Goal: Navigation & Orientation: Find specific page/section

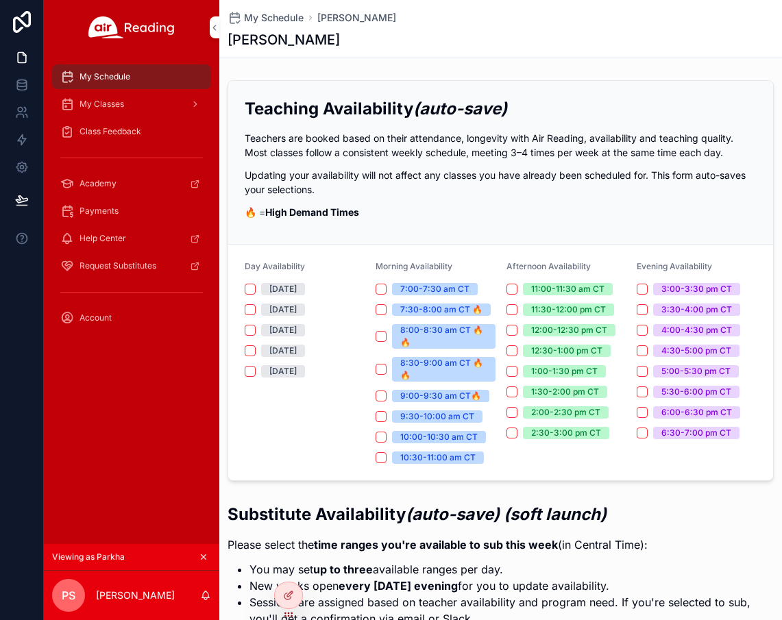
click at [0, 0] on icon at bounding box center [0, 0] width 0 height 0
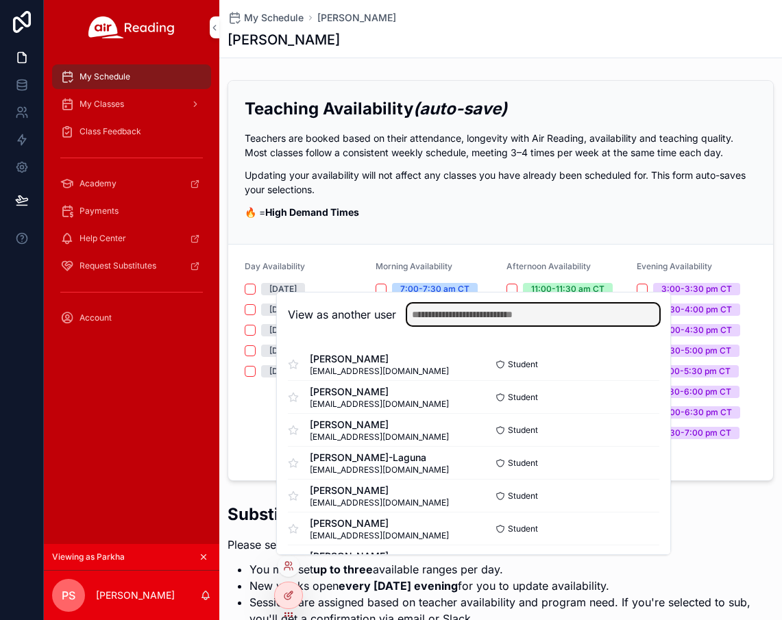
click at [501, 319] on input "text" at bounding box center [533, 315] width 252 height 22
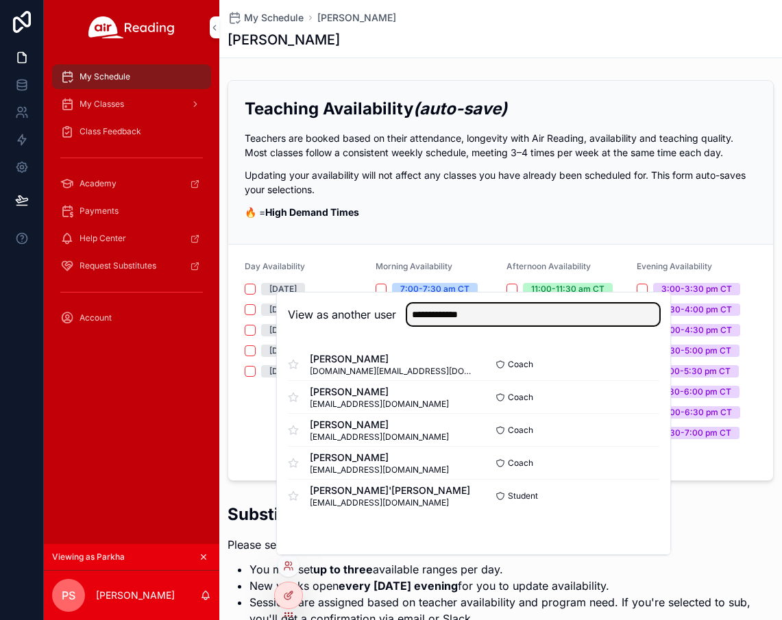
type input "**********"
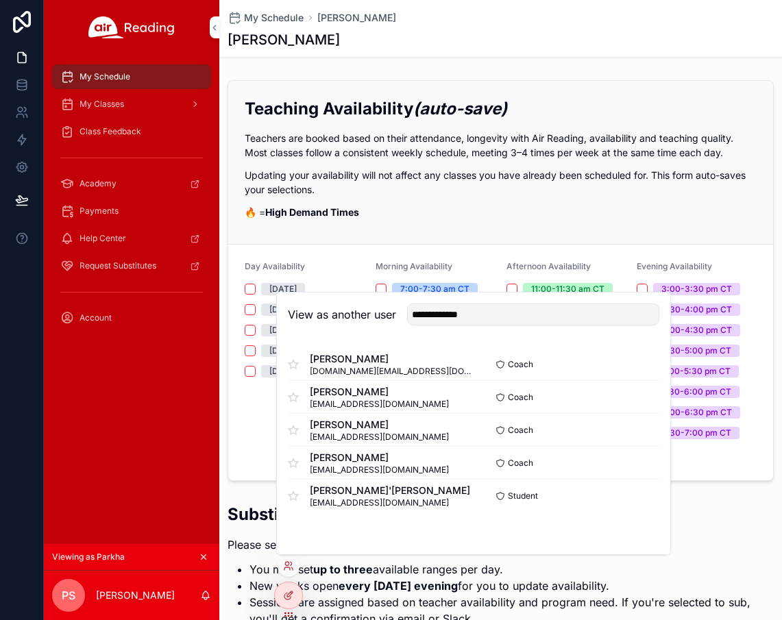
click at [0, 0] on button "Select" at bounding box center [0, 0] width 0 height 0
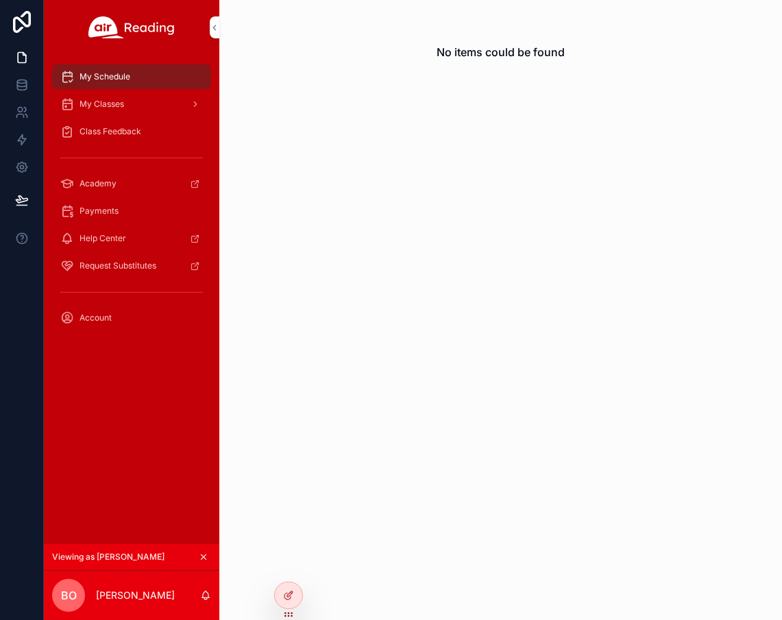
click at [123, 101] on span "My Classes" at bounding box center [101, 104] width 45 height 11
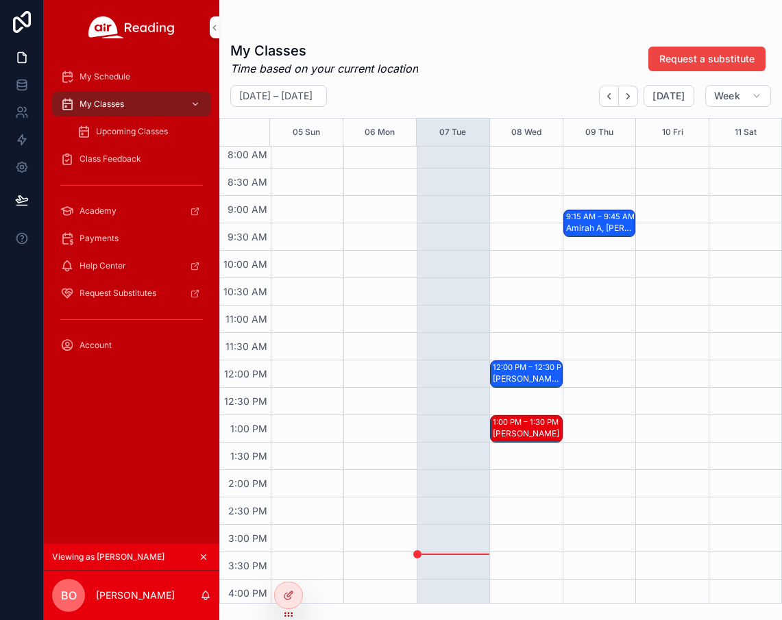
scroll to position [423, 0]
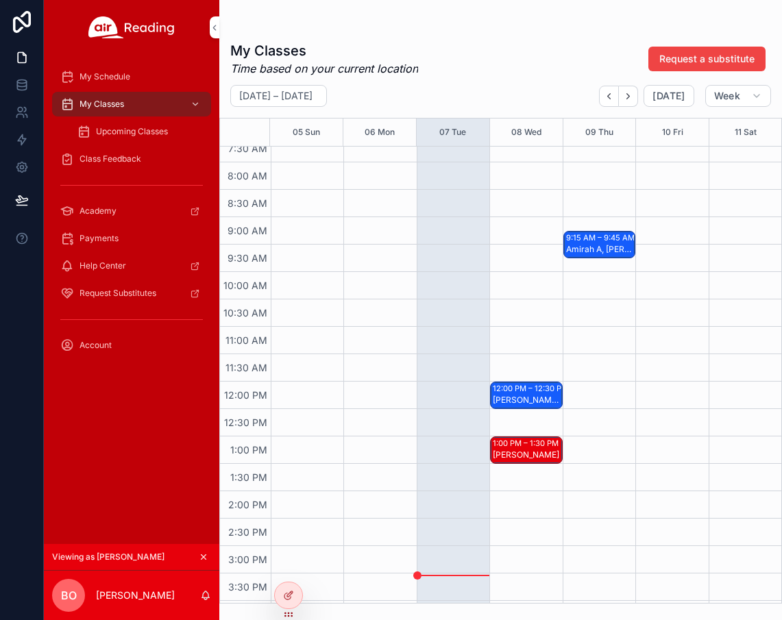
click at [119, 74] on span "My Schedule" at bounding box center [104, 76] width 51 height 11
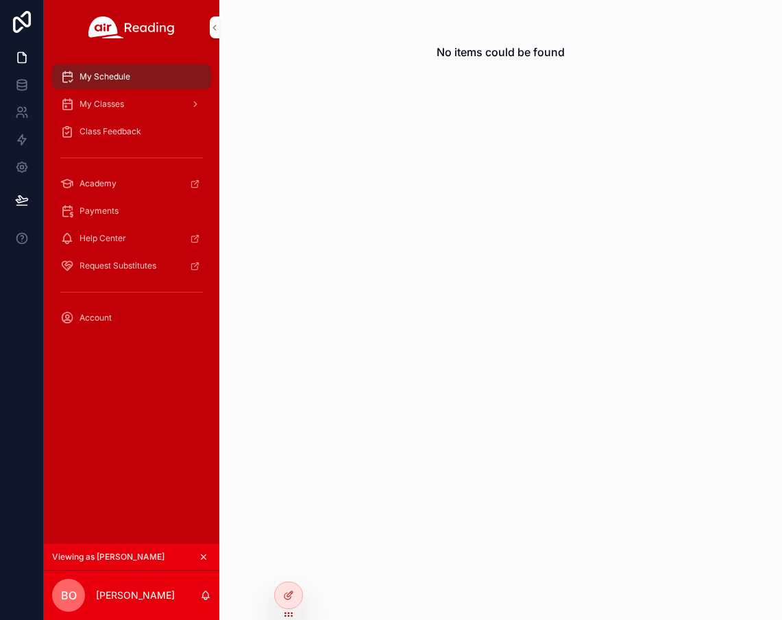
click at [118, 104] on span "My Classes" at bounding box center [101, 104] width 45 height 11
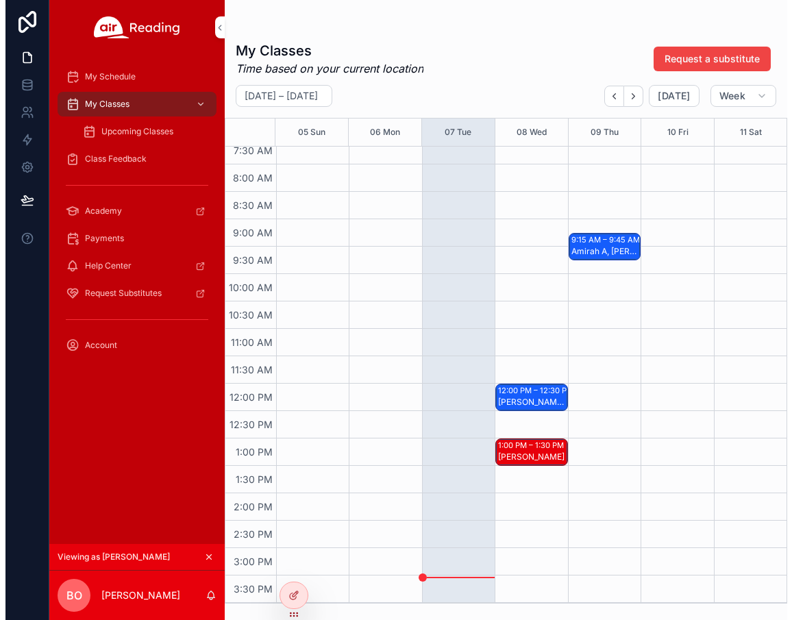
scroll to position [452, 0]
